Goal: Find specific page/section: Find specific page/section

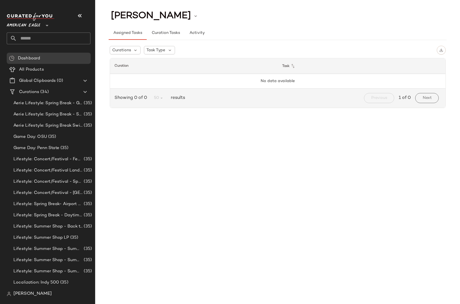
click at [32, 25] on span "American Eagle" at bounding box center [24, 24] width 34 height 10
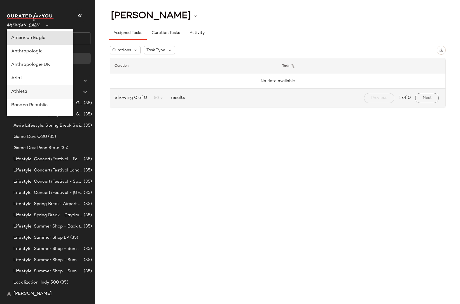
scroll to position [134, 0]
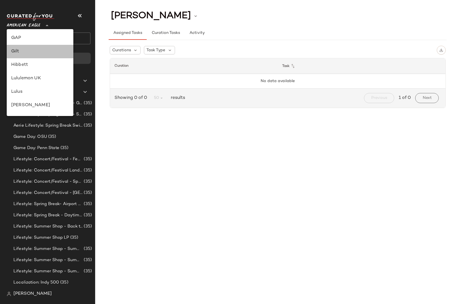
click at [32, 51] on div "Gilt" at bounding box center [40, 51] width 58 height 7
type input "**"
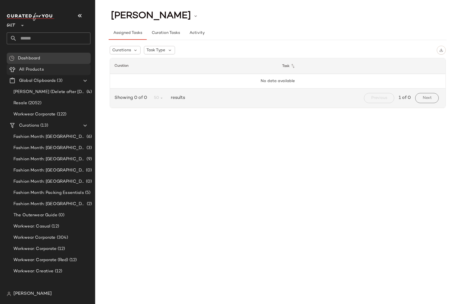
click at [33, 69] on span "All Products" at bounding box center [31, 69] width 25 height 6
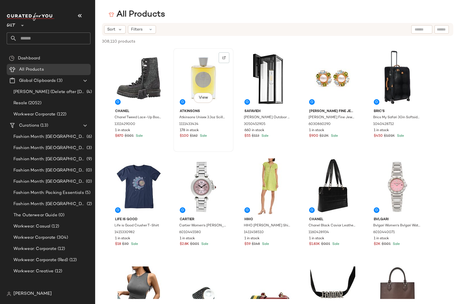
click at [203, 85] on div "View" at bounding box center [203, 78] width 56 height 57
click at [203, 99] on span "View" at bounding box center [203, 97] width 10 height 4
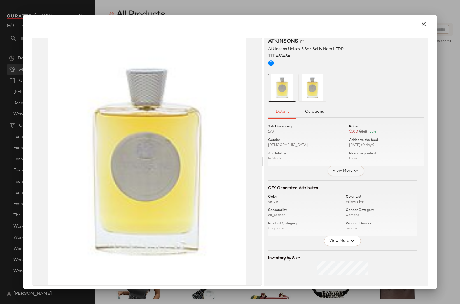
click at [343, 168] on span "View More" at bounding box center [342, 170] width 20 height 7
